Goal: Information Seeking & Learning: Learn about a topic

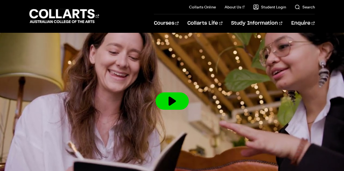
scroll to position [788, 0]
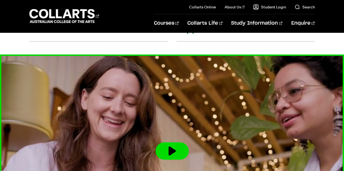
click at [167, 144] on button at bounding box center [171, 151] width 33 height 17
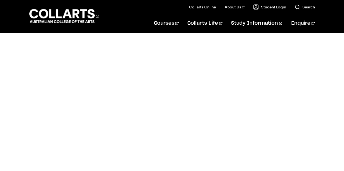
scroll to position [800, 0]
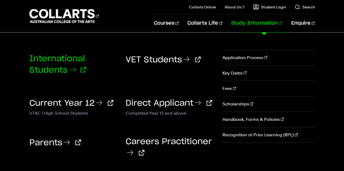
click at [71, 58] on link "International Students" at bounding box center [57, 65] width 57 height 20
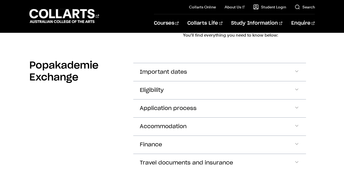
scroll to position [679, 0]
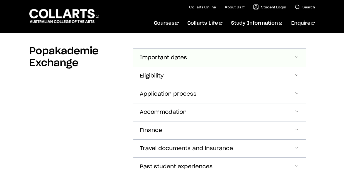
click at [271, 51] on button "Important dates" at bounding box center [219, 58] width 173 height 18
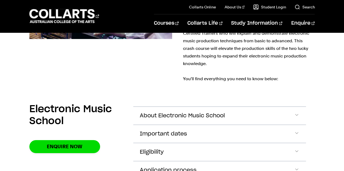
scroll to position [1919, 0]
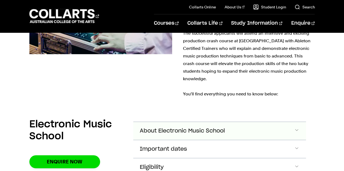
click at [294, 122] on button "About Electronic Music School" at bounding box center [219, 131] width 173 height 18
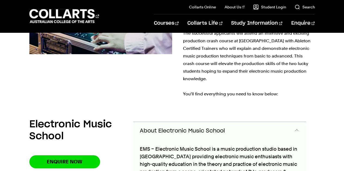
scroll to position [1949, 0]
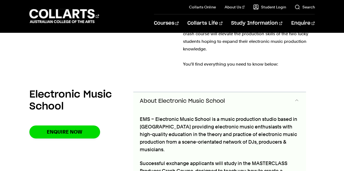
click at [287, 92] on button "About Electronic Music School" at bounding box center [219, 101] width 173 height 18
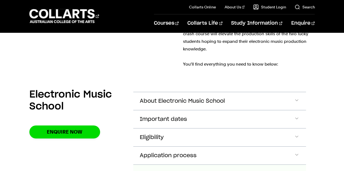
click at [208, 165] on button "Finance" at bounding box center [219, 174] width 173 height 18
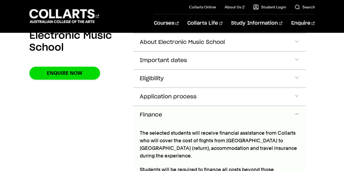
scroll to position [2020, 0]
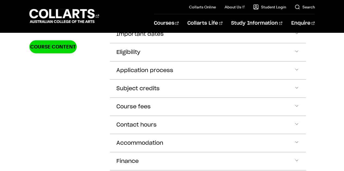
click at [265, 153] on button "Finance" at bounding box center [208, 162] width 196 height 18
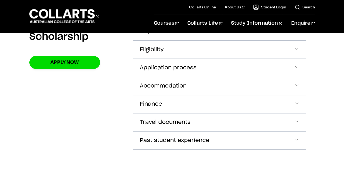
scroll to position [1308, 0]
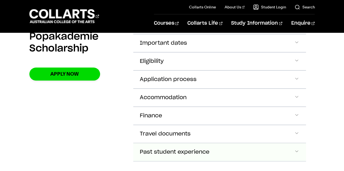
click at [192, 149] on span "Past student experience" at bounding box center [175, 152] width 70 height 6
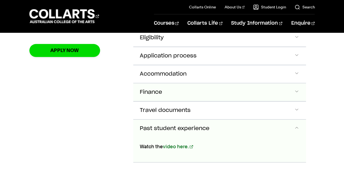
scroll to position [1325, 0]
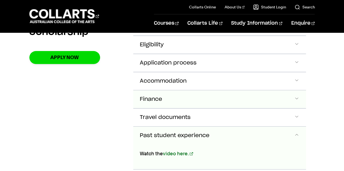
click at [183, 90] on button "Finance" at bounding box center [219, 99] width 173 height 18
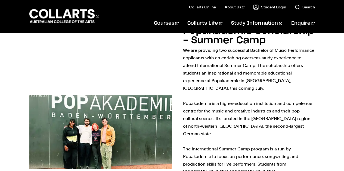
scroll to position [1072, 0]
